Goal: Task Accomplishment & Management: Manage account settings

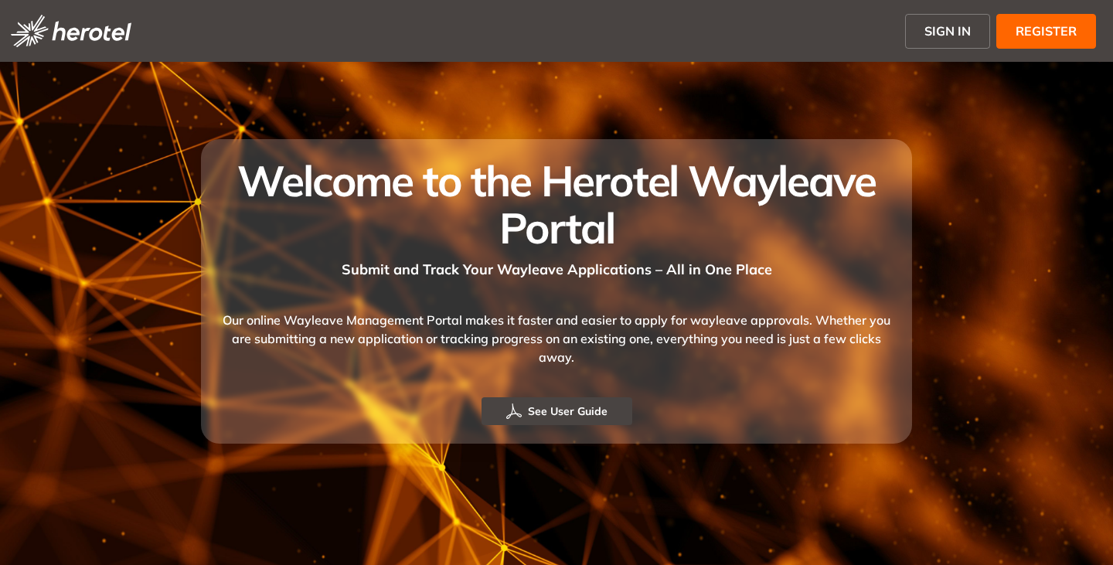
click at [938, 29] on span "SIGN IN" at bounding box center [947, 31] width 46 height 19
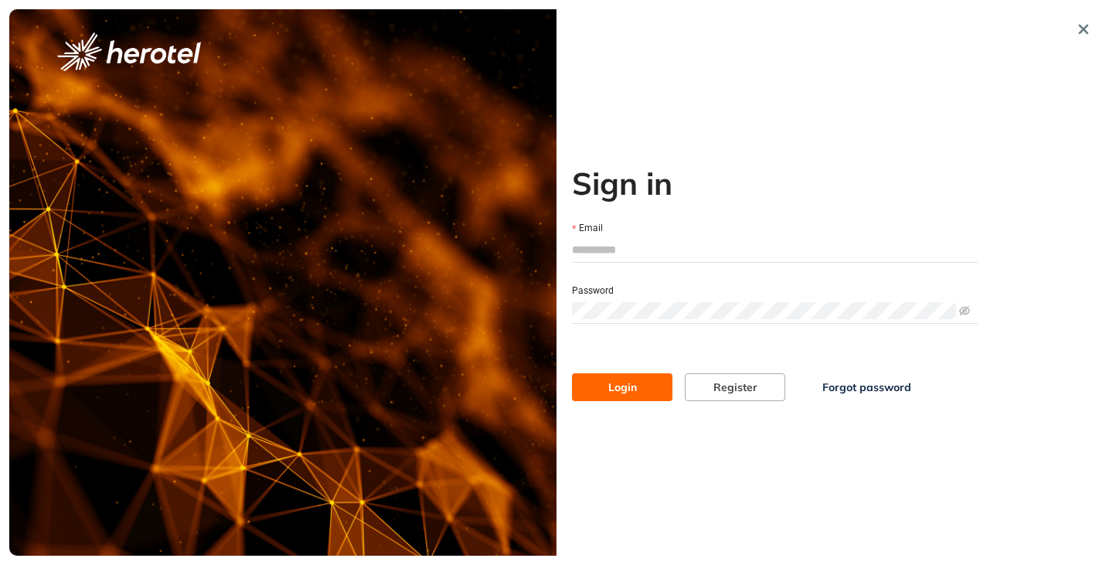
click at [603, 244] on input "Email" at bounding box center [775, 249] width 407 height 23
type input "**********"
click at [572, 373] on button "Login" at bounding box center [622, 387] width 100 height 28
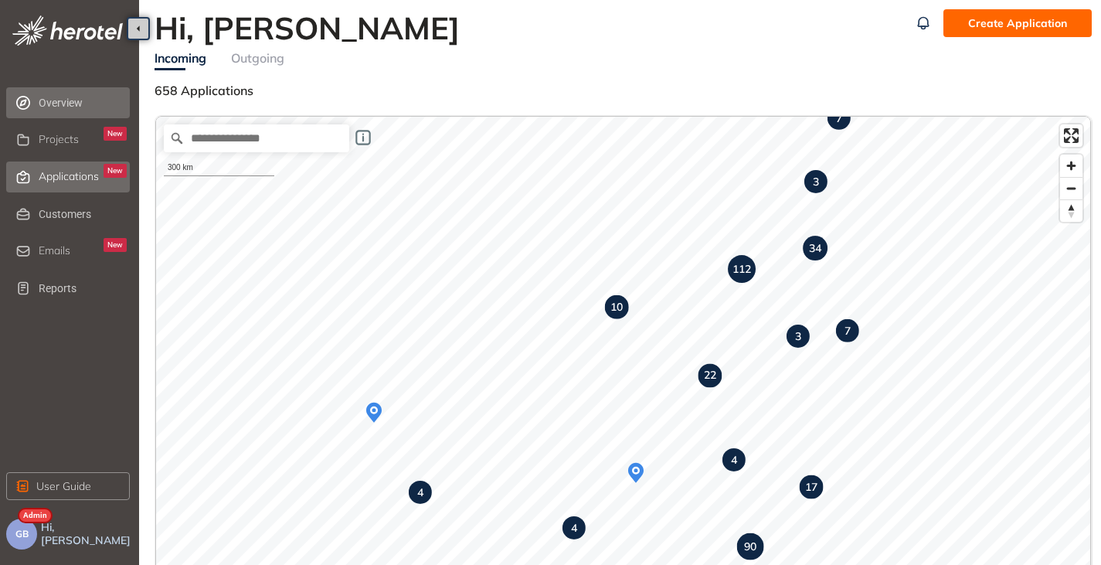
click at [77, 166] on div "Applications New" at bounding box center [83, 177] width 88 height 26
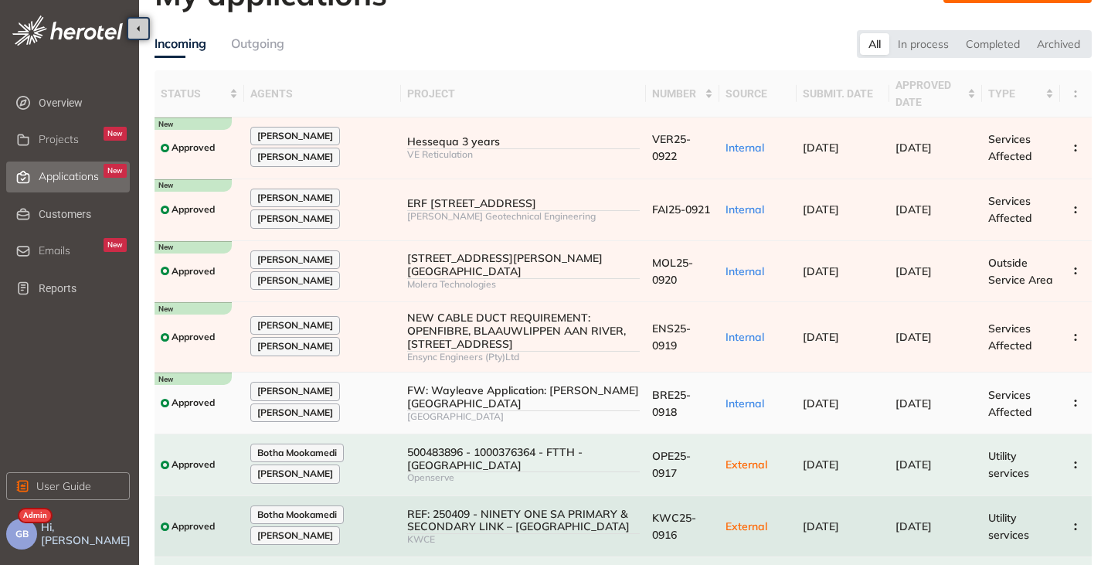
scroll to position [32, 0]
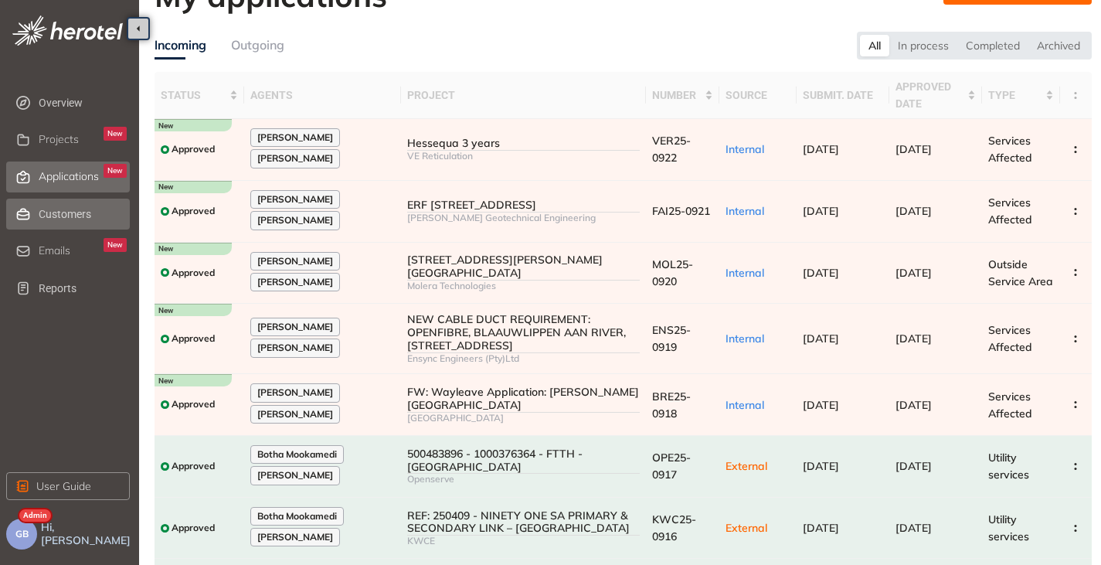
click at [67, 221] on span "Customers" at bounding box center [83, 214] width 88 height 31
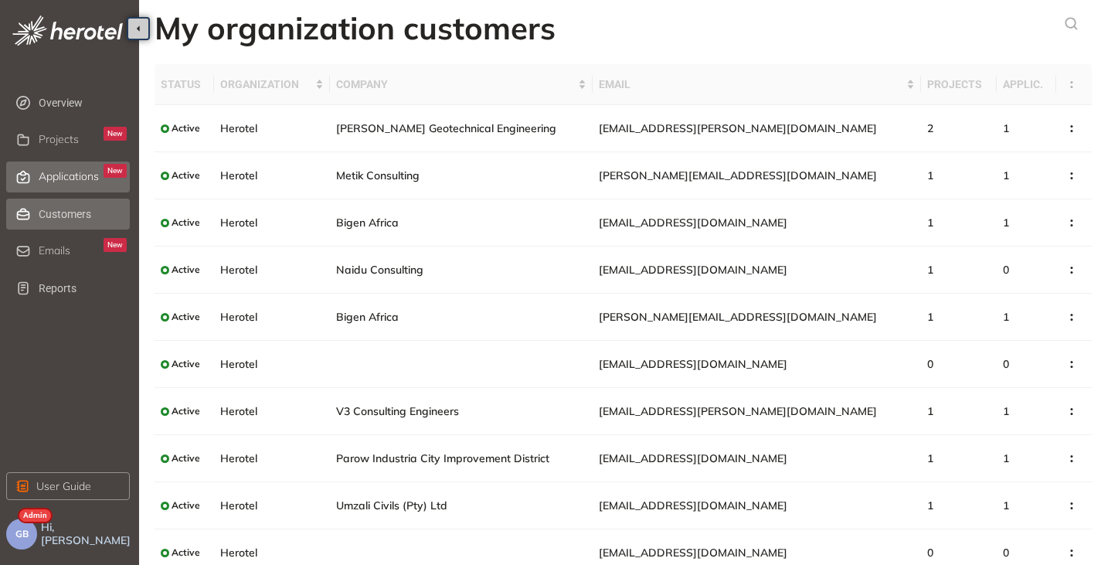
click at [73, 173] on span "Applications" at bounding box center [69, 176] width 60 height 13
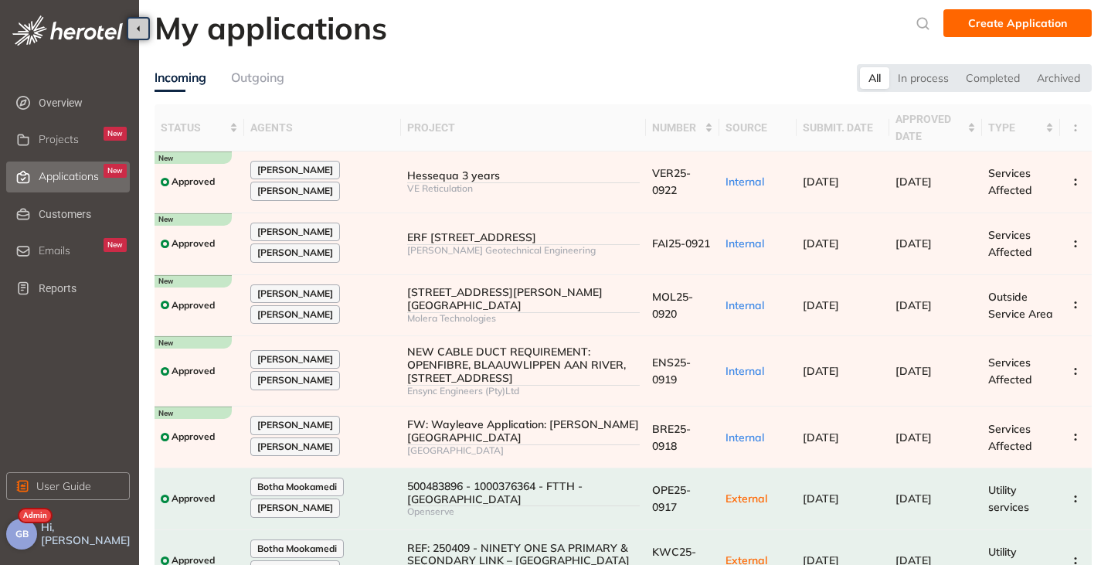
click at [20, 531] on span "GB" at bounding box center [21, 534] width 13 height 11
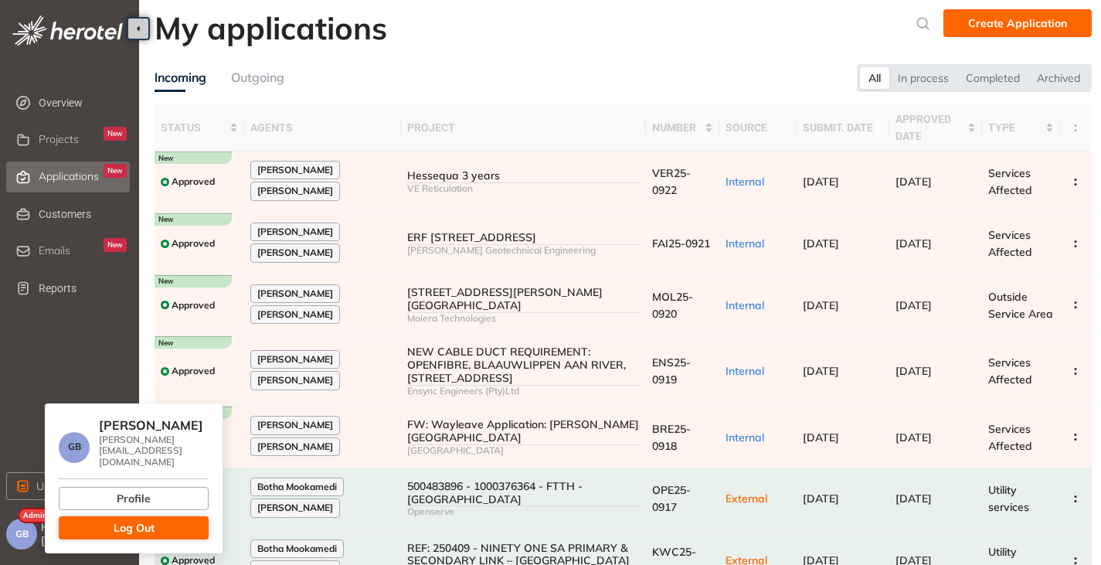
click at [126, 522] on span "Log Out" at bounding box center [134, 527] width 41 height 17
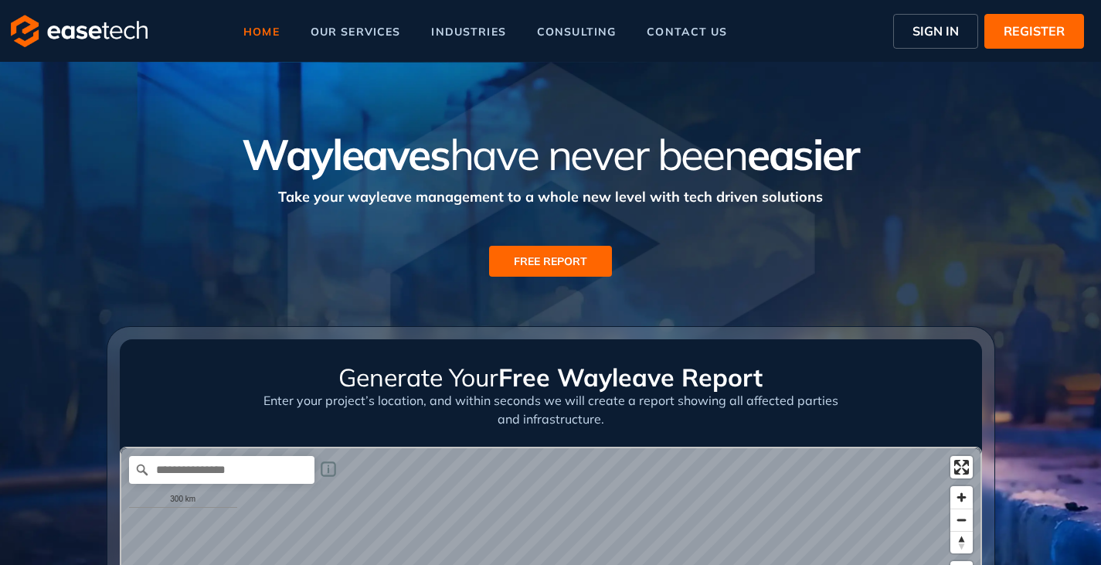
click at [927, 31] on span "SIGN IN" at bounding box center [936, 31] width 46 height 19
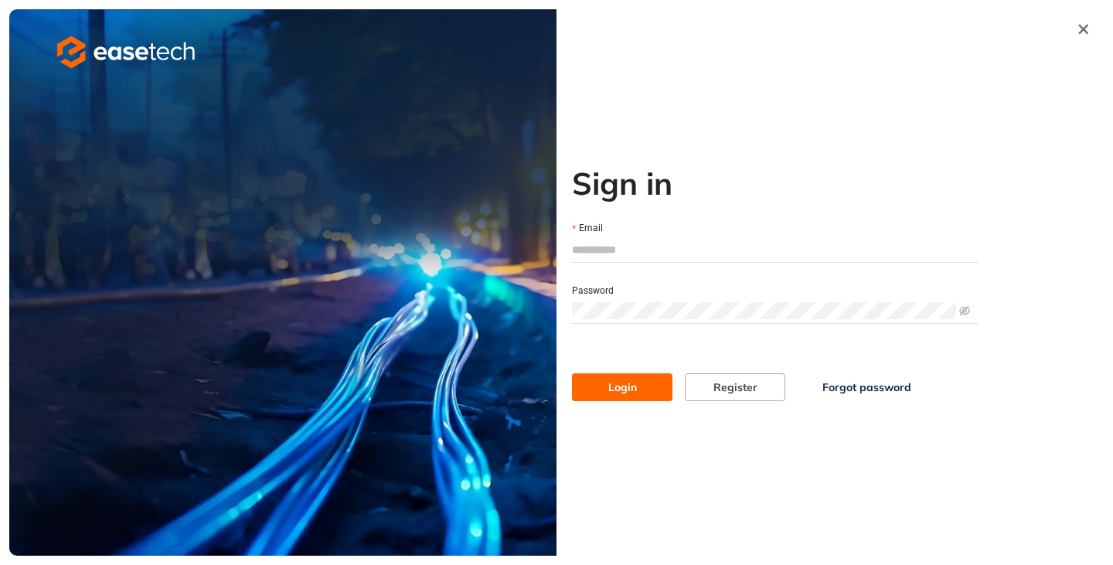
click at [619, 254] on input "Email" at bounding box center [775, 249] width 407 height 23
type input "**********"
click at [621, 373] on div "Login Register Forgot password" at bounding box center [775, 371] width 419 height 59
click at [621, 383] on span "Login" at bounding box center [622, 387] width 29 height 17
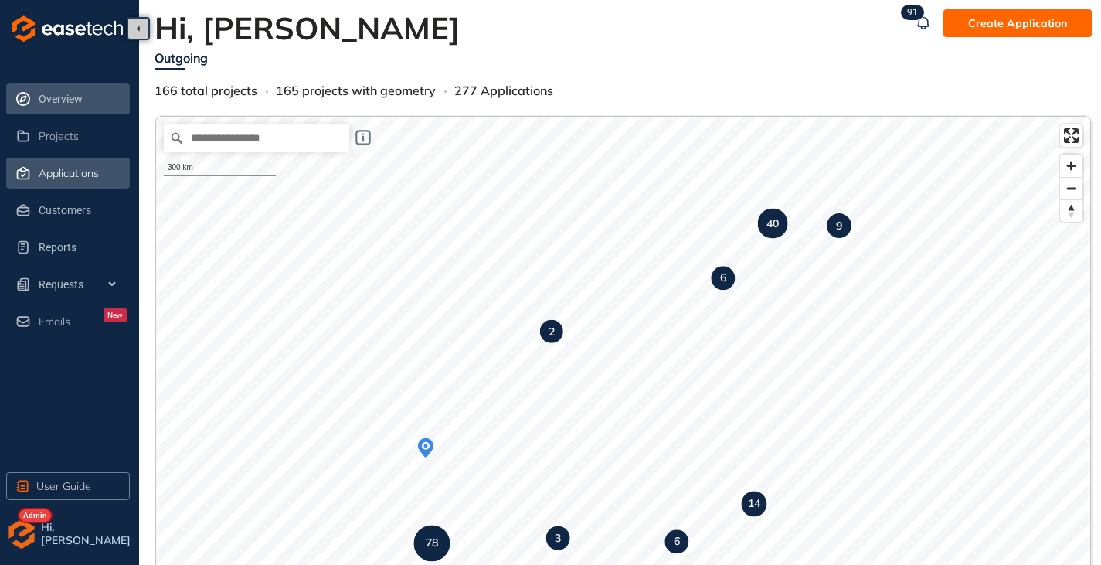
click at [80, 172] on span "Applications" at bounding box center [69, 173] width 60 height 13
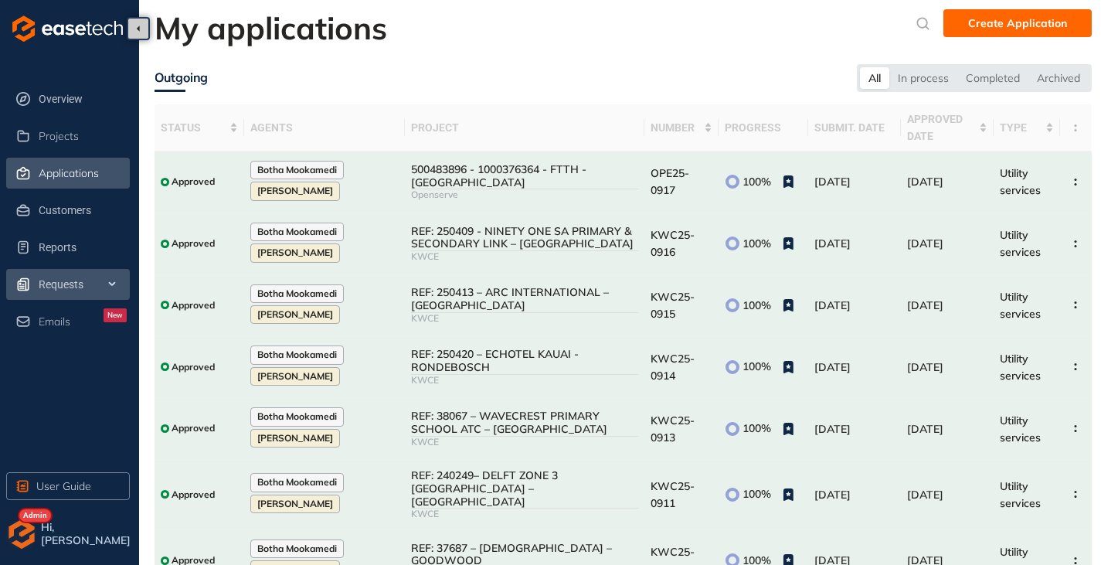
click at [64, 276] on span "Requests" at bounding box center [83, 284] width 88 height 31
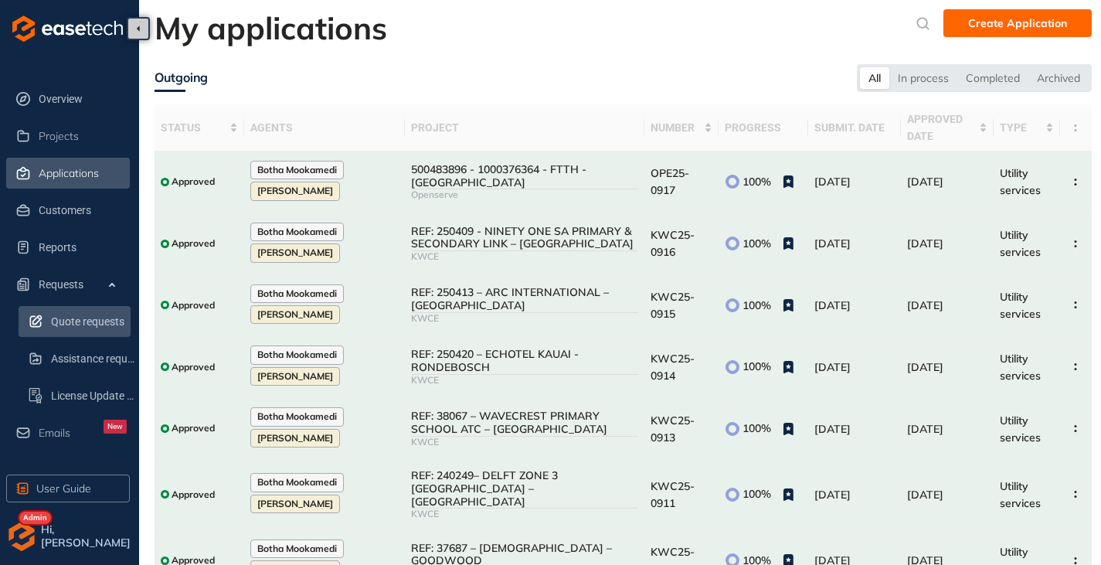
click at [70, 320] on span "Quote requests" at bounding box center [89, 321] width 77 height 31
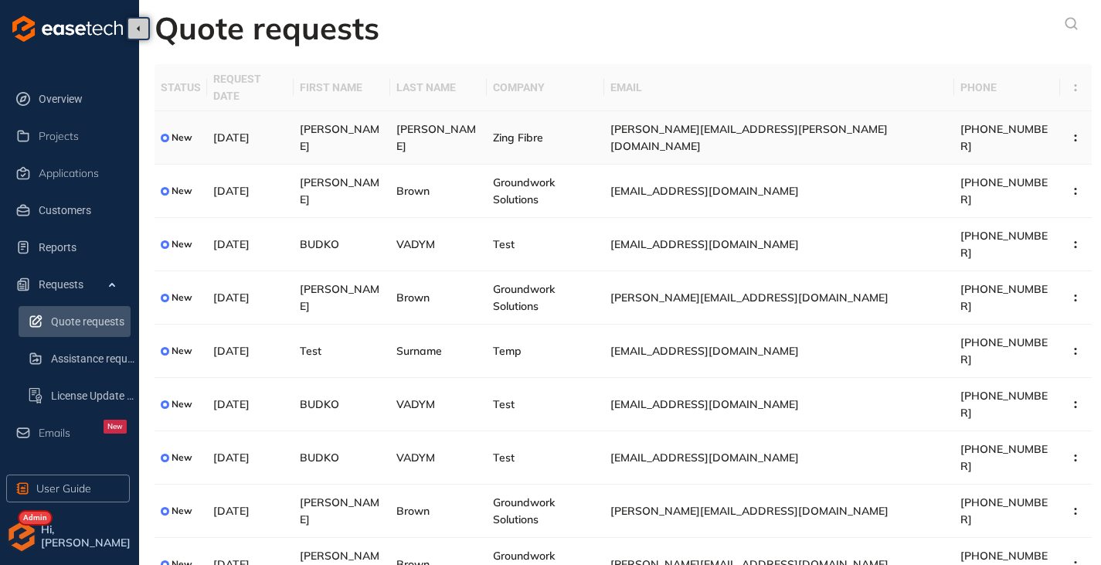
click at [487, 129] on td "Roberts" at bounding box center [438, 137] width 97 height 53
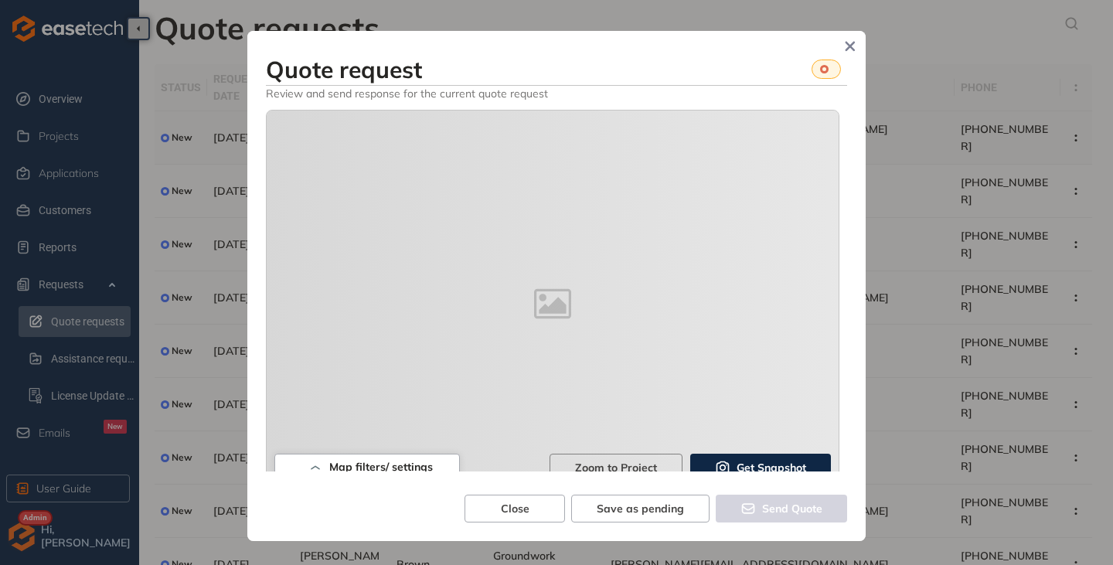
type textarea "**********"
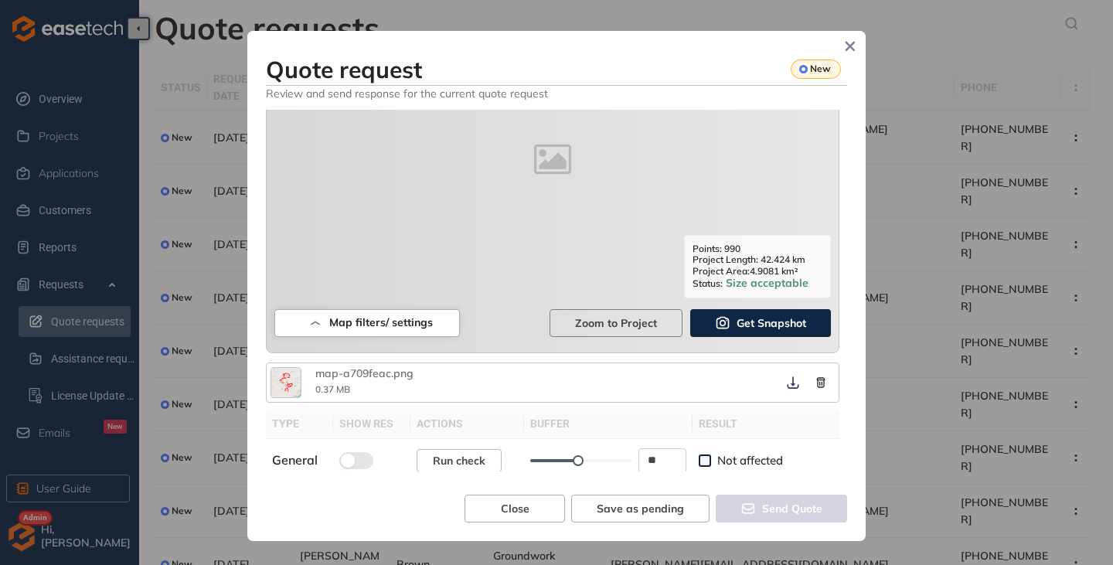
scroll to position [144, 0]
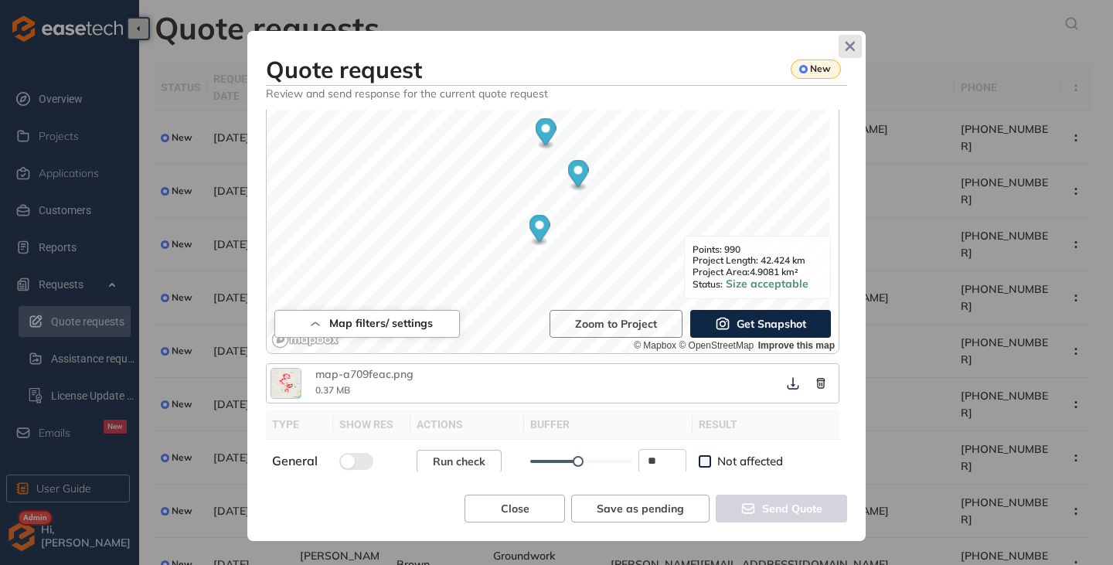
click at [852, 43] on icon "Close" at bounding box center [851, 47] width 10 height 10
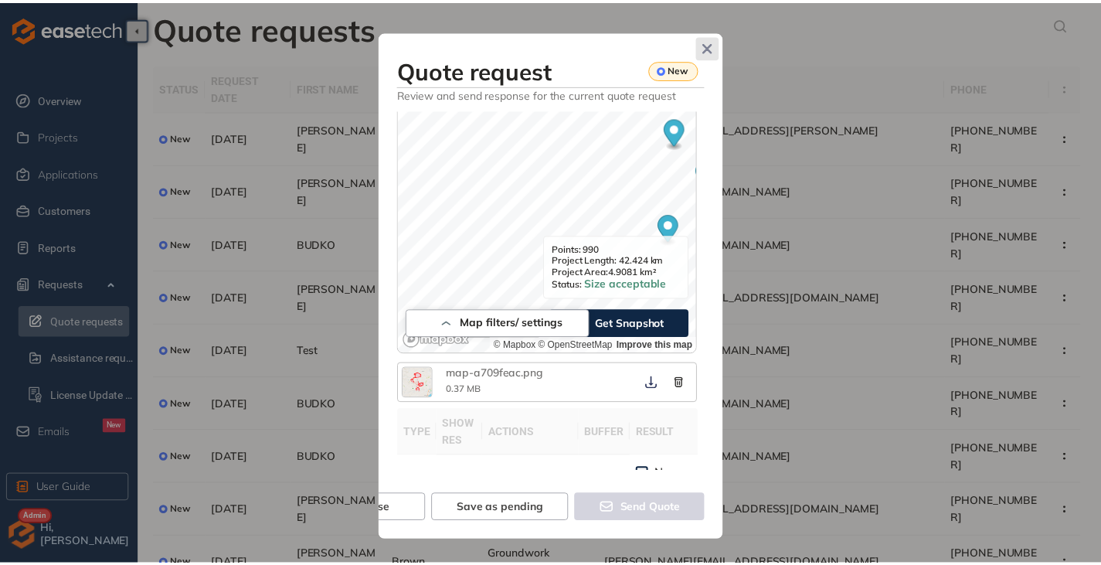
scroll to position [681, 0]
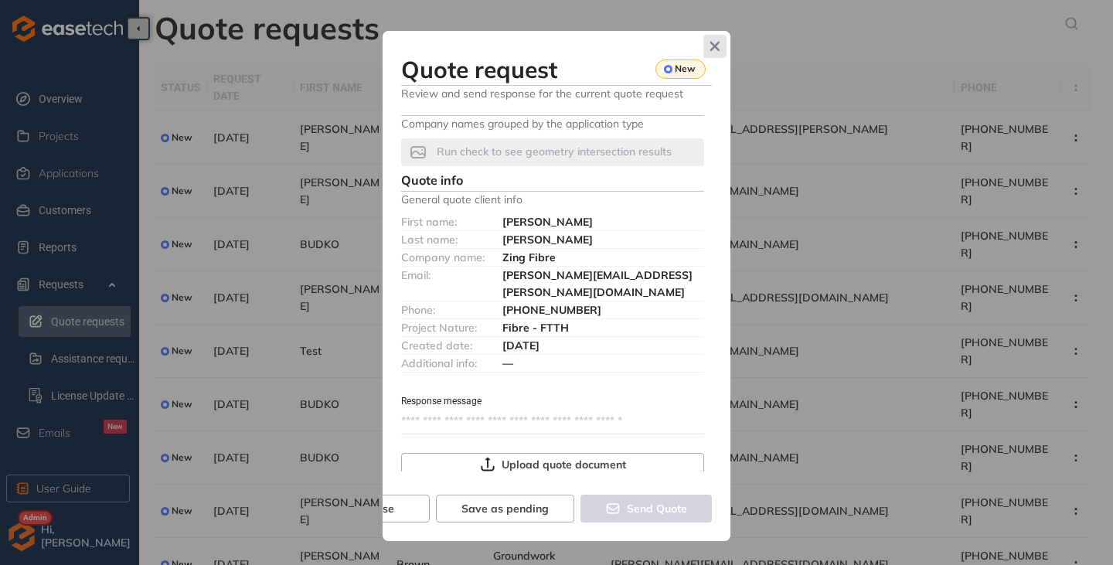
click at [713, 42] on icon "Close" at bounding box center [715, 46] width 11 height 11
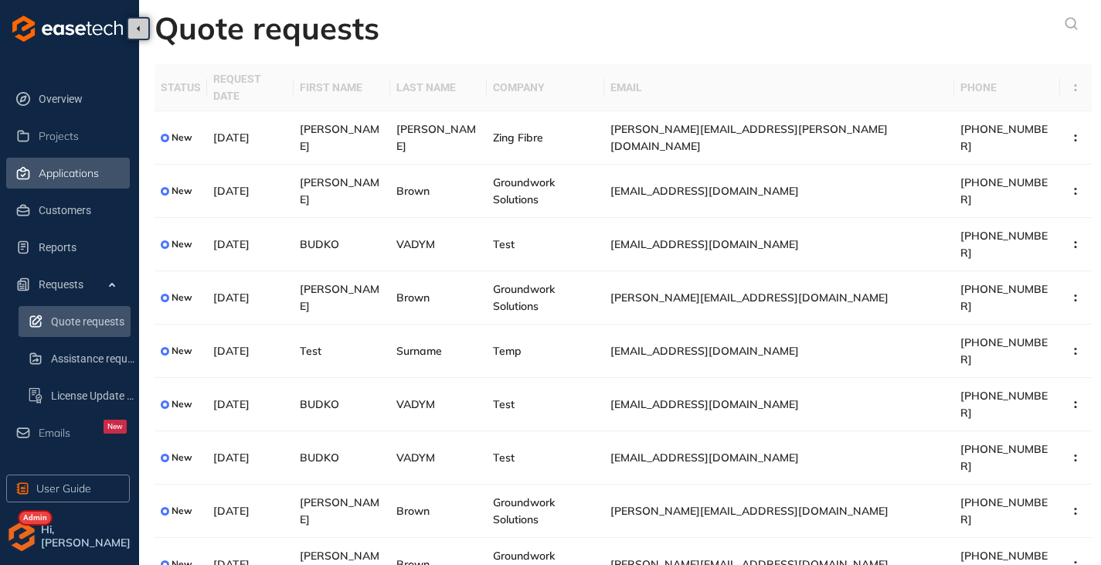
click at [64, 160] on div "Applications" at bounding box center [83, 173] width 88 height 26
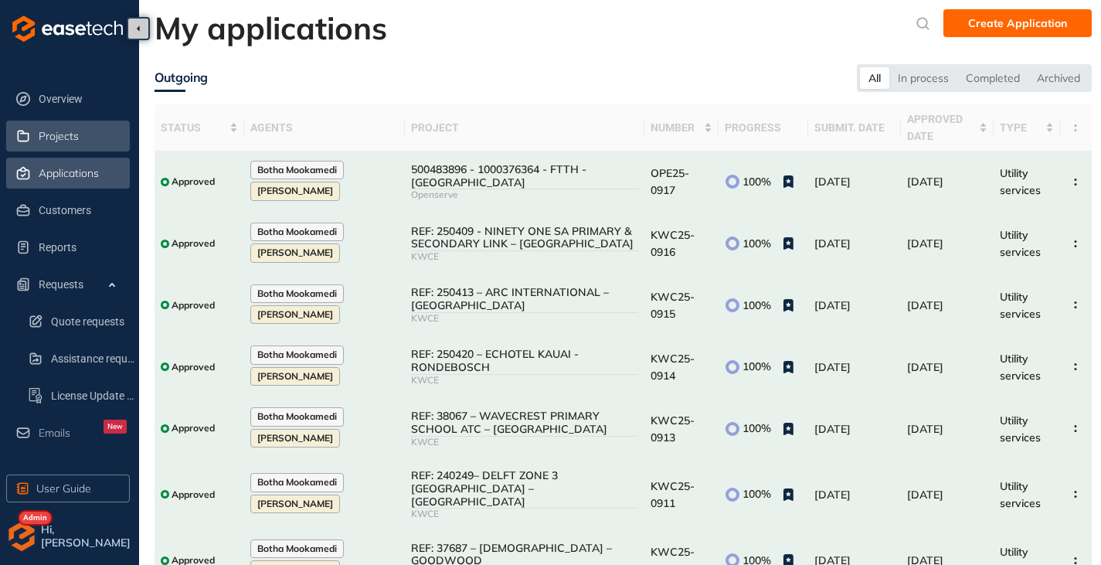
click at [69, 133] on span "Projects" at bounding box center [59, 136] width 40 height 13
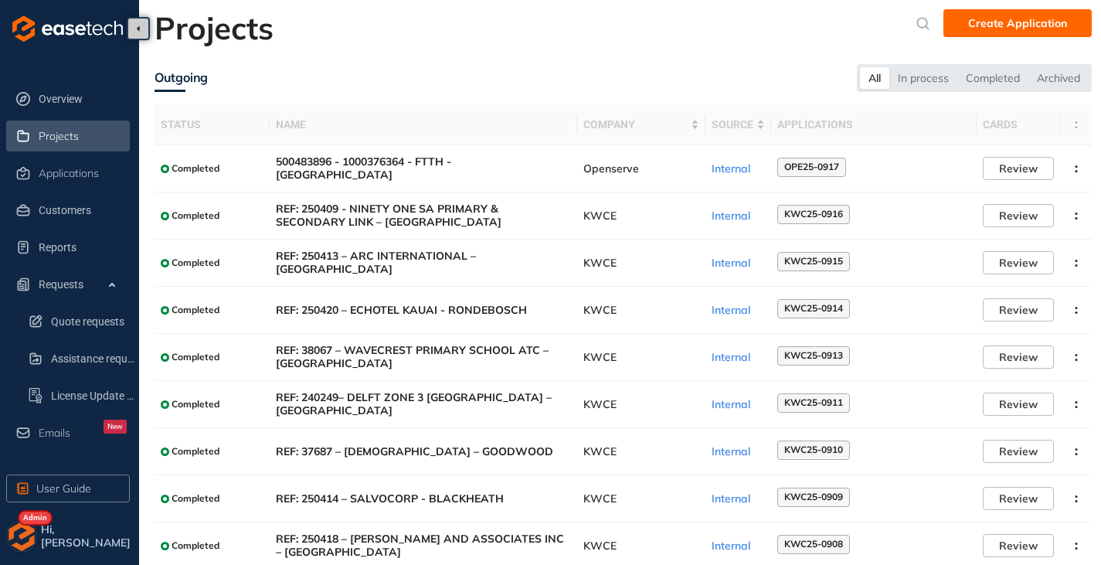
click at [26, 539] on img "button" at bounding box center [21, 536] width 31 height 31
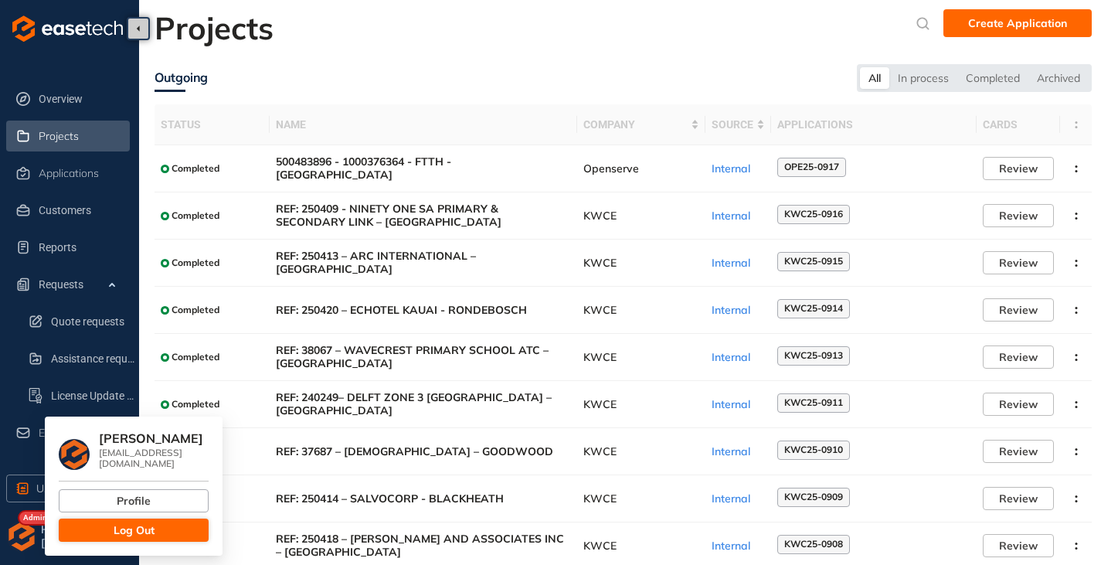
click at [120, 522] on span "Log Out" at bounding box center [134, 530] width 41 height 17
